Goal: Information Seeking & Learning: Learn about a topic

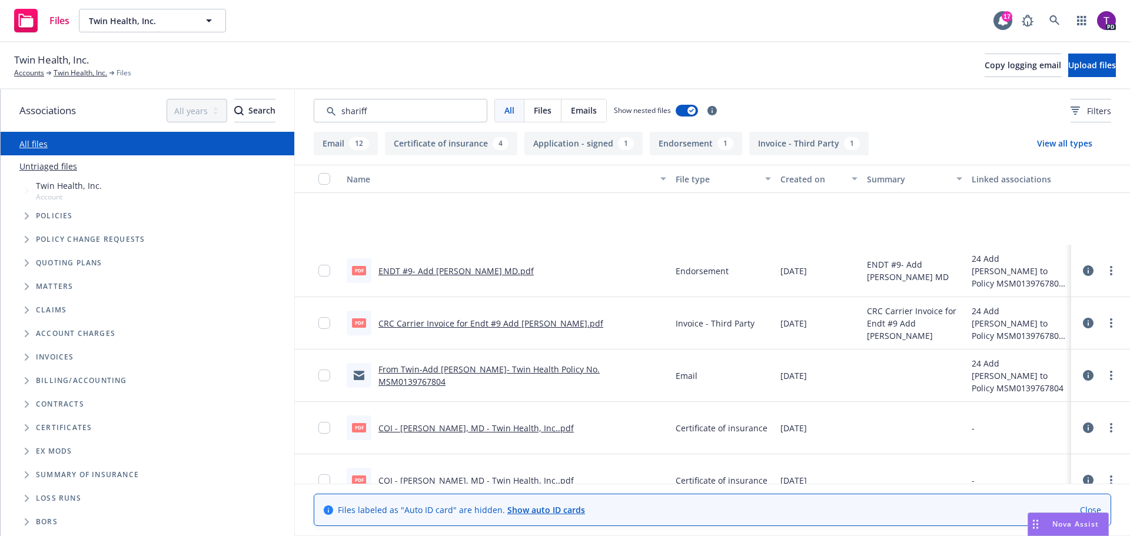
scroll to position [118, 0]
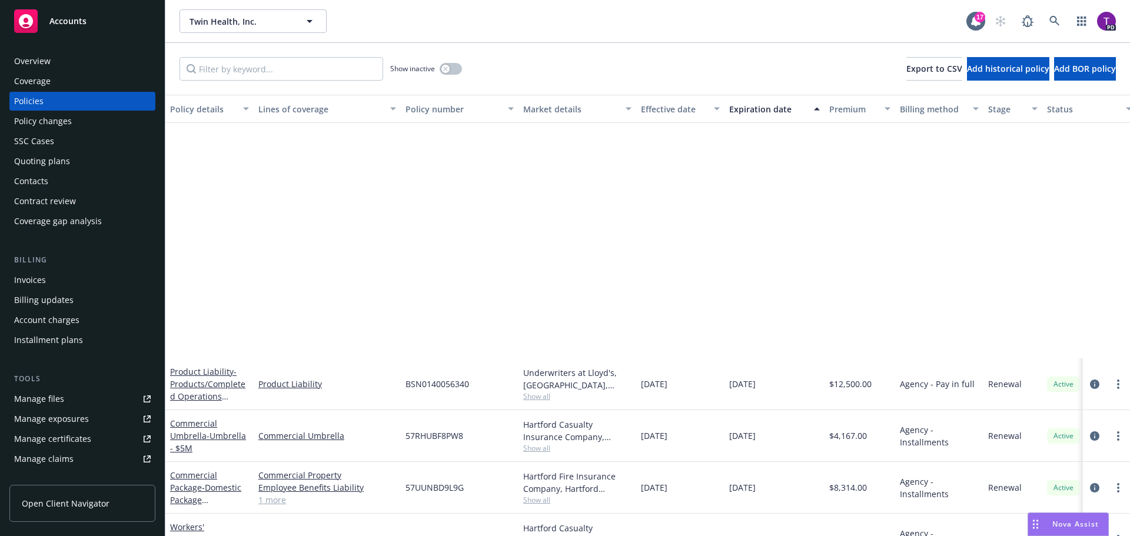
scroll to position [294, 0]
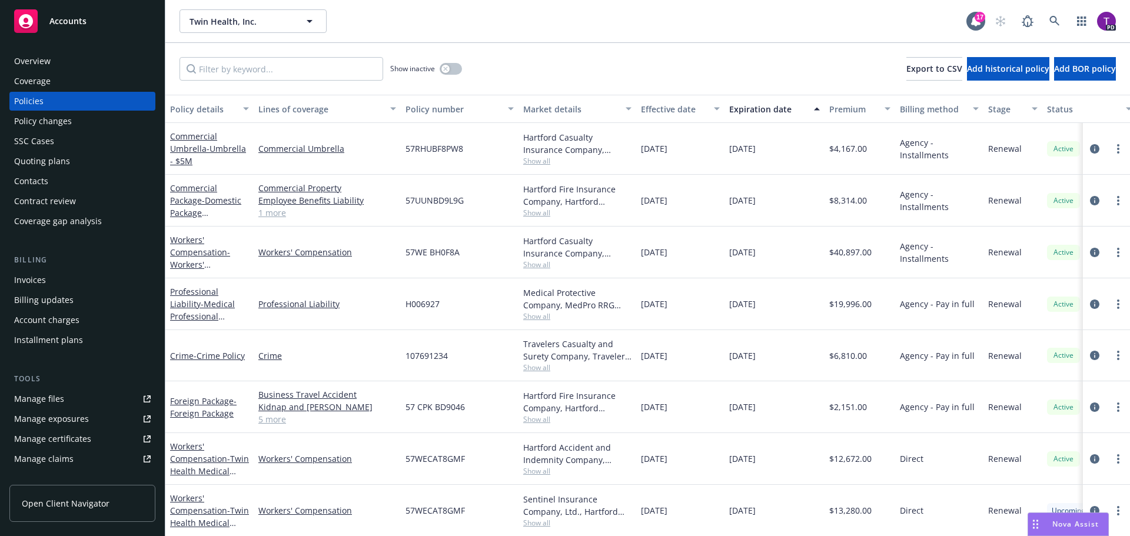
click at [85, 25] on span "Accounts" at bounding box center [67, 20] width 37 height 9
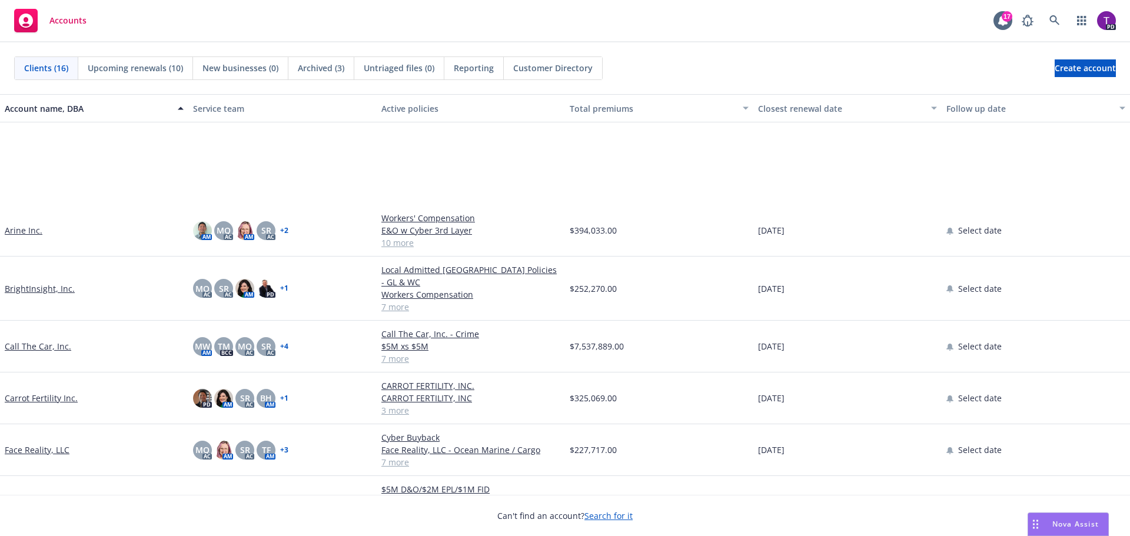
scroll to position [235, 0]
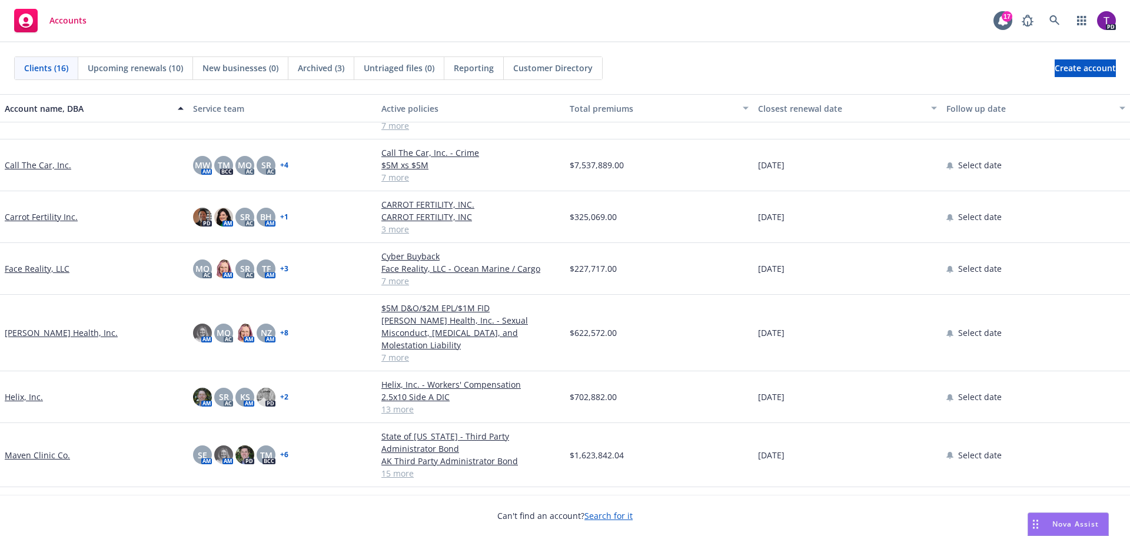
click at [58, 327] on link "[PERSON_NAME] Health, Inc." at bounding box center [61, 333] width 113 height 12
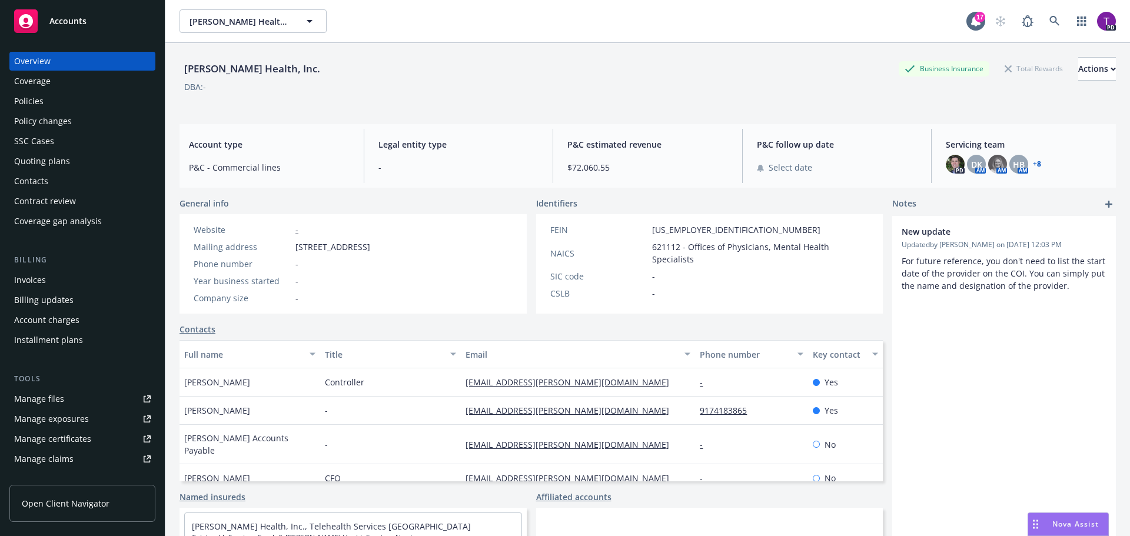
click at [38, 111] on div "Overview Coverage Policies Policy changes SSC Cases Quoting plans Contacts Cont…" at bounding box center [82, 141] width 146 height 179
click at [38, 104] on div "Policies" at bounding box center [28, 101] width 29 height 19
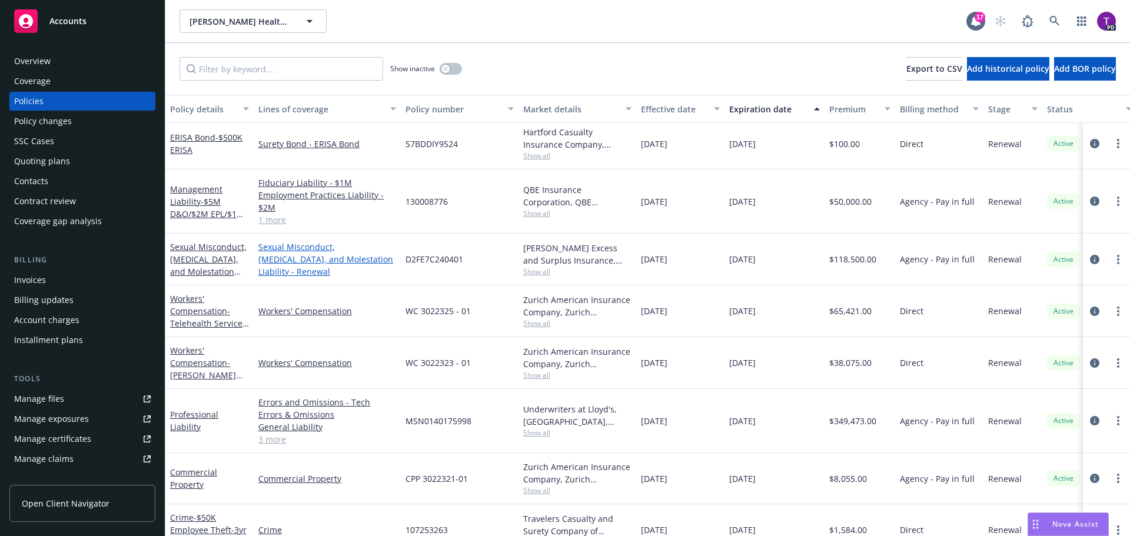
scroll to position [59, 0]
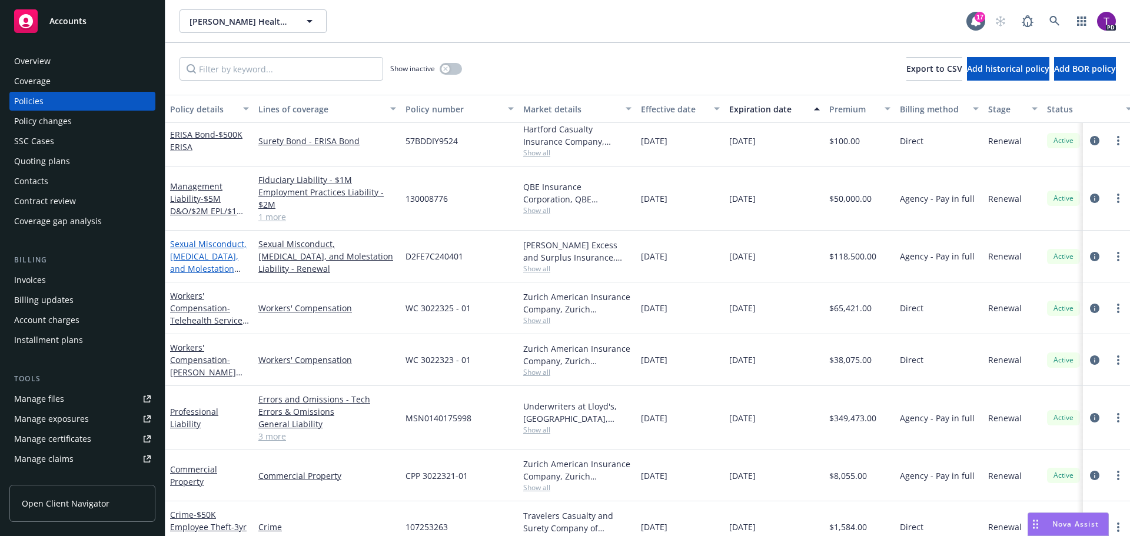
click at [212, 248] on link "Sexual Misconduct, [MEDICAL_DATA], and Molestation Liability" at bounding box center [208, 262] width 76 height 48
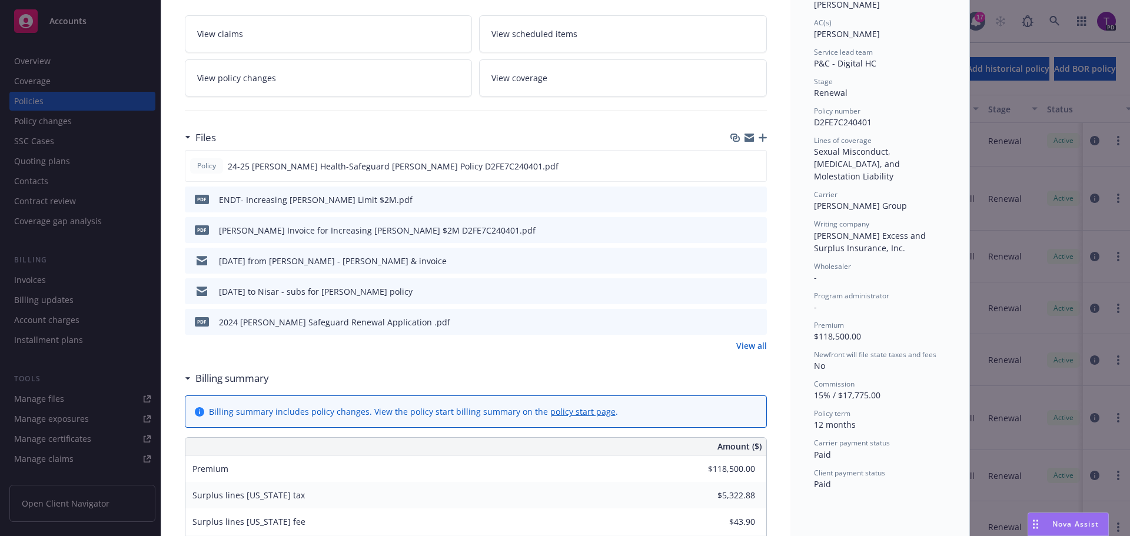
scroll to position [176, 0]
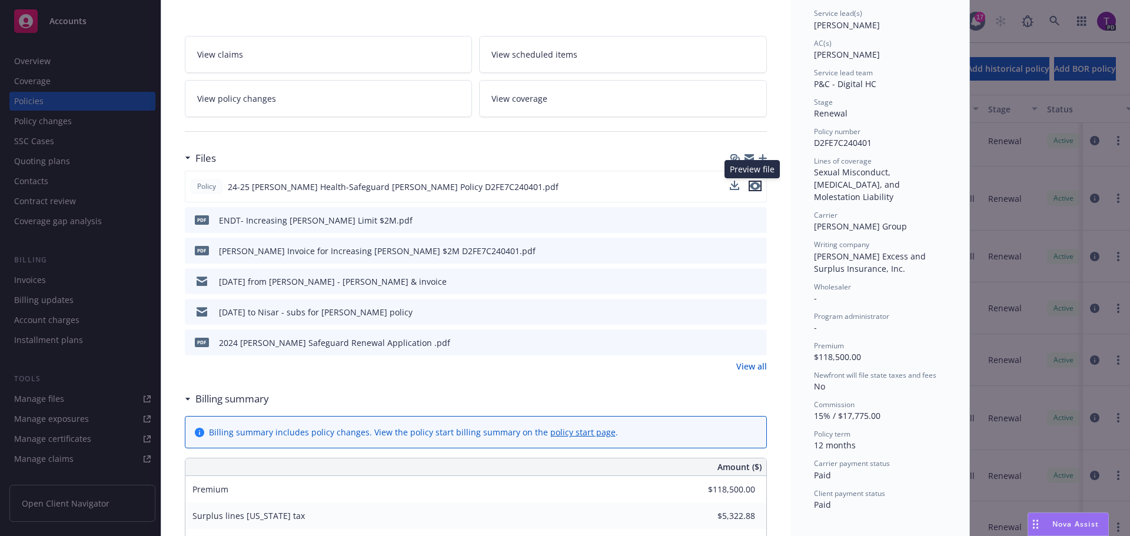
click at [753, 189] on icon "preview file" at bounding box center [754, 186] width 11 height 8
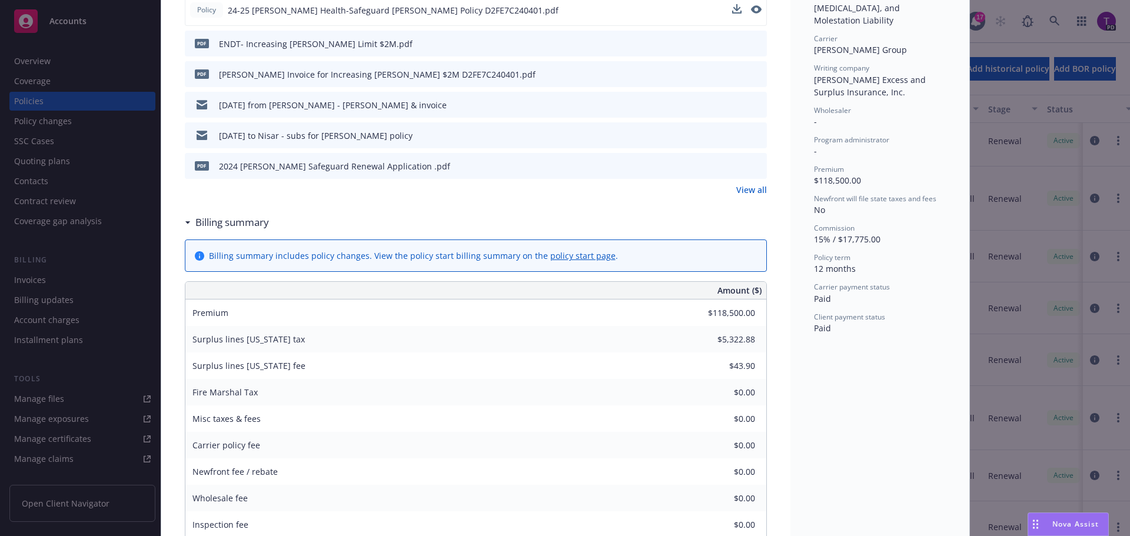
scroll to position [0, 0]
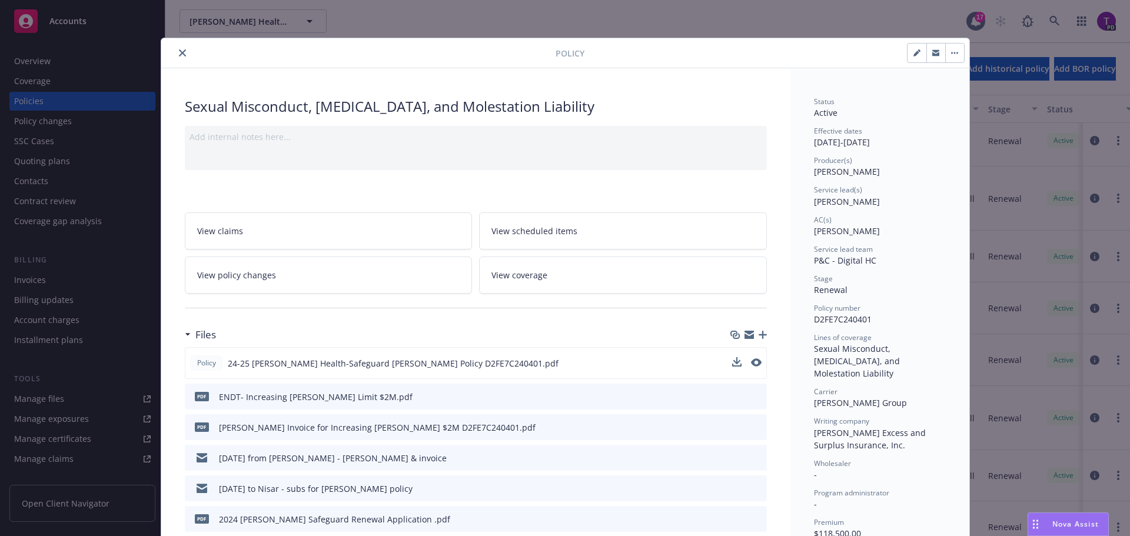
click at [179, 52] on icon "close" at bounding box center [182, 52] width 7 height 7
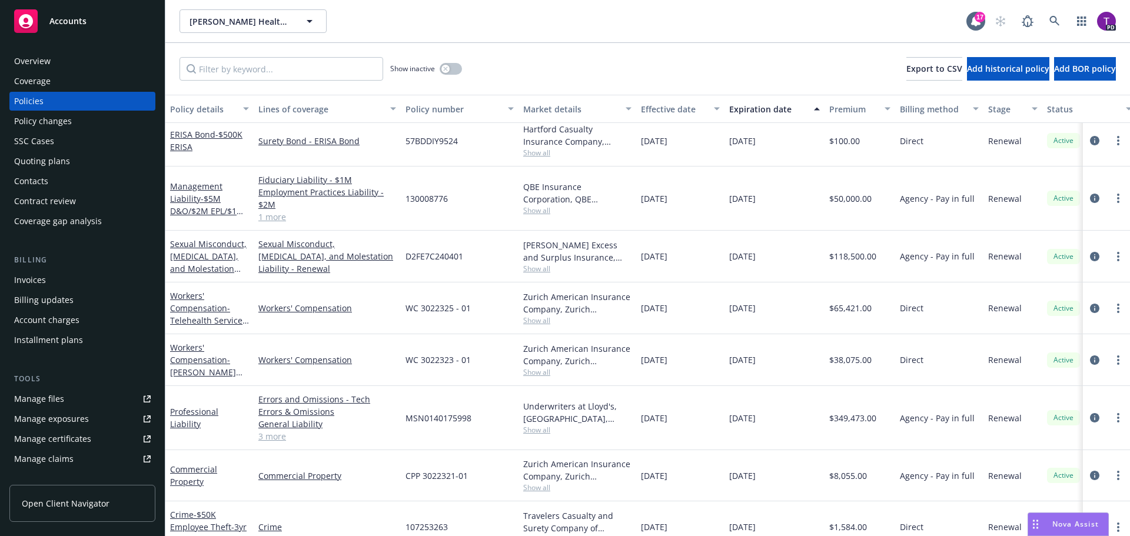
click at [75, 28] on div "Accounts" at bounding box center [82, 21] width 136 height 24
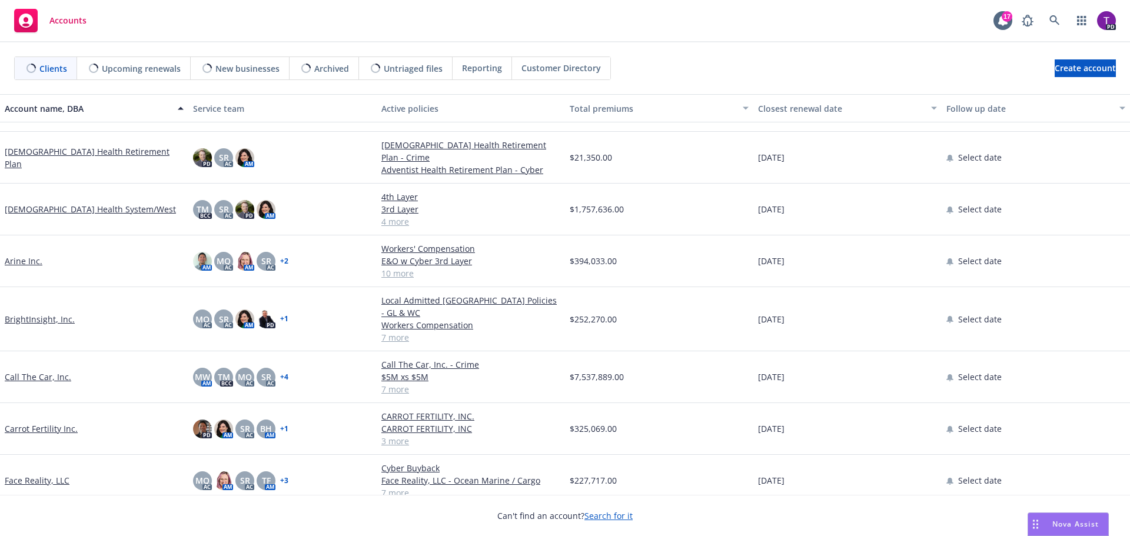
scroll to position [59, 0]
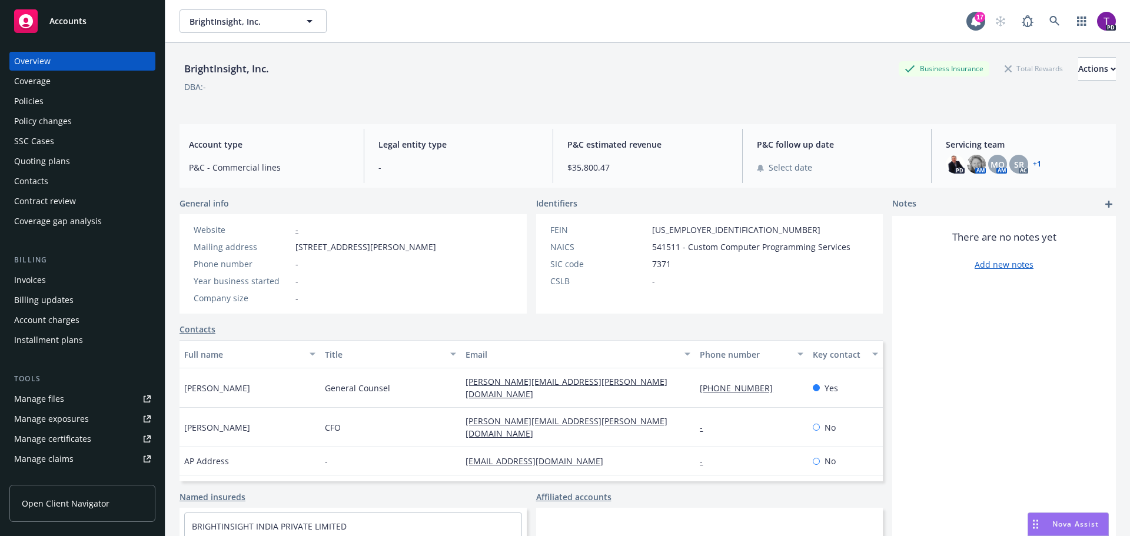
click at [39, 101] on div "Policies" at bounding box center [28, 101] width 29 height 19
